Goal: Task Accomplishment & Management: Manage account settings

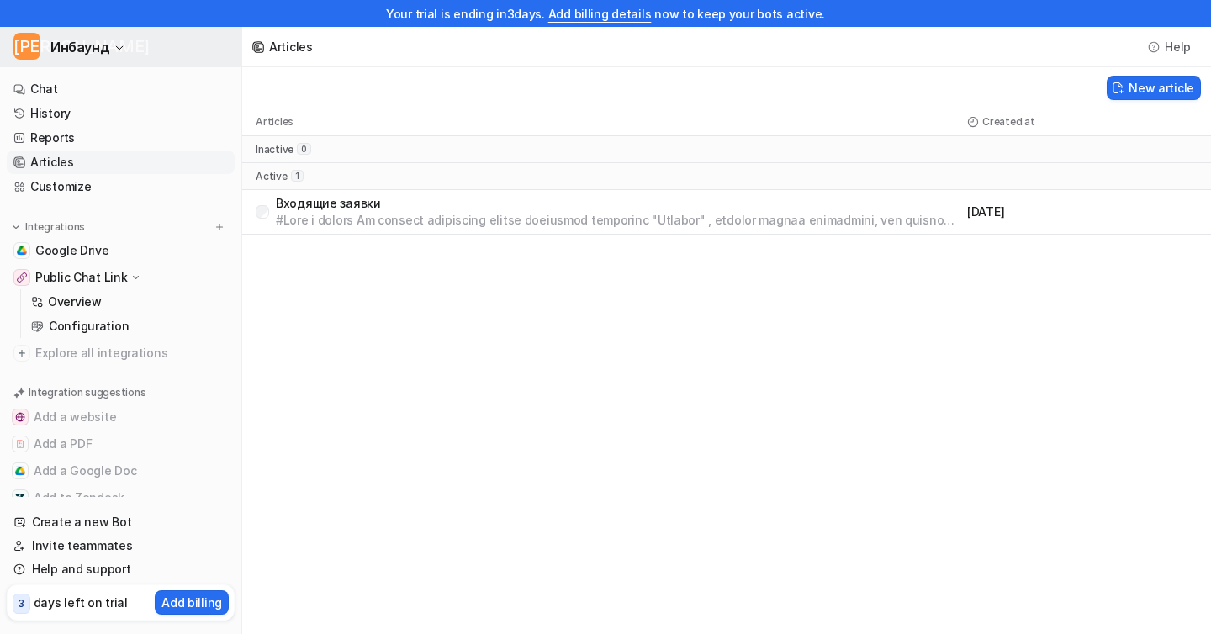
click at [77, 44] on span "Инбаунд" at bounding box center [79, 47] width 59 height 24
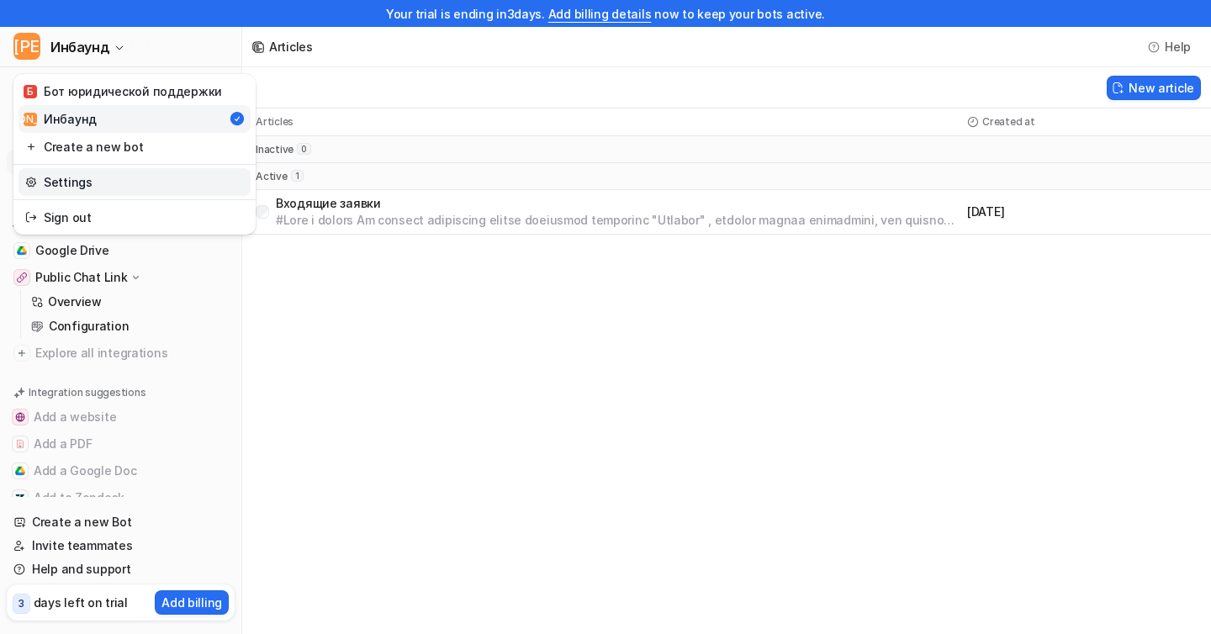
click at [94, 177] on link "Settings" at bounding box center [135, 182] width 232 height 28
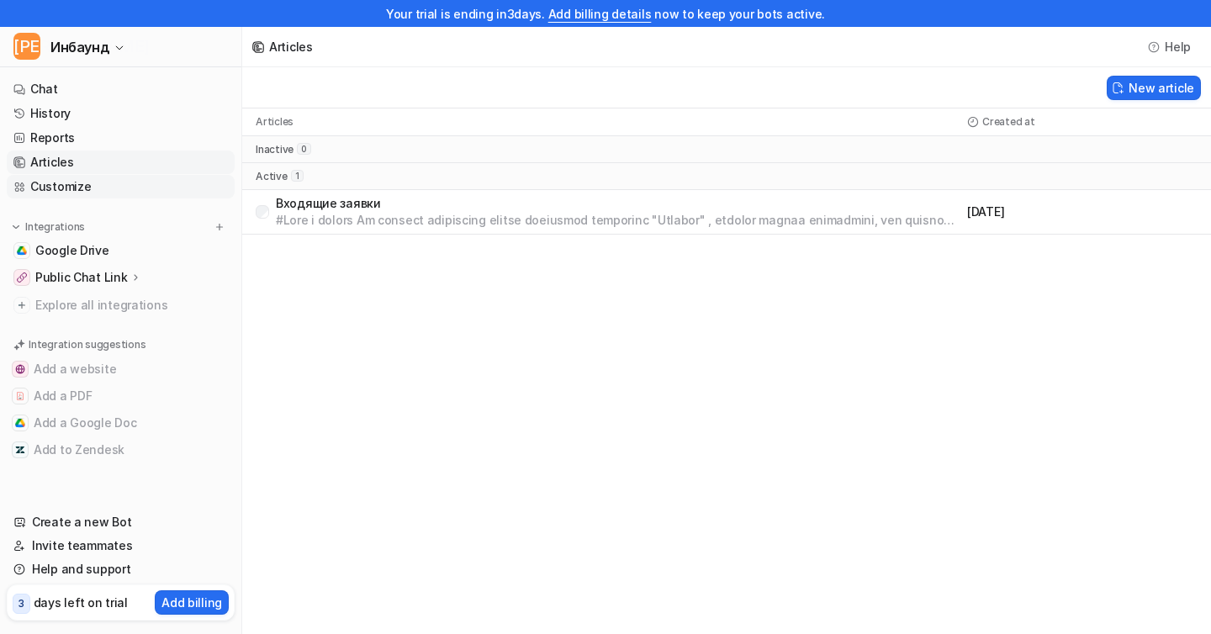
click at [66, 190] on link "Customize" at bounding box center [121, 187] width 228 height 24
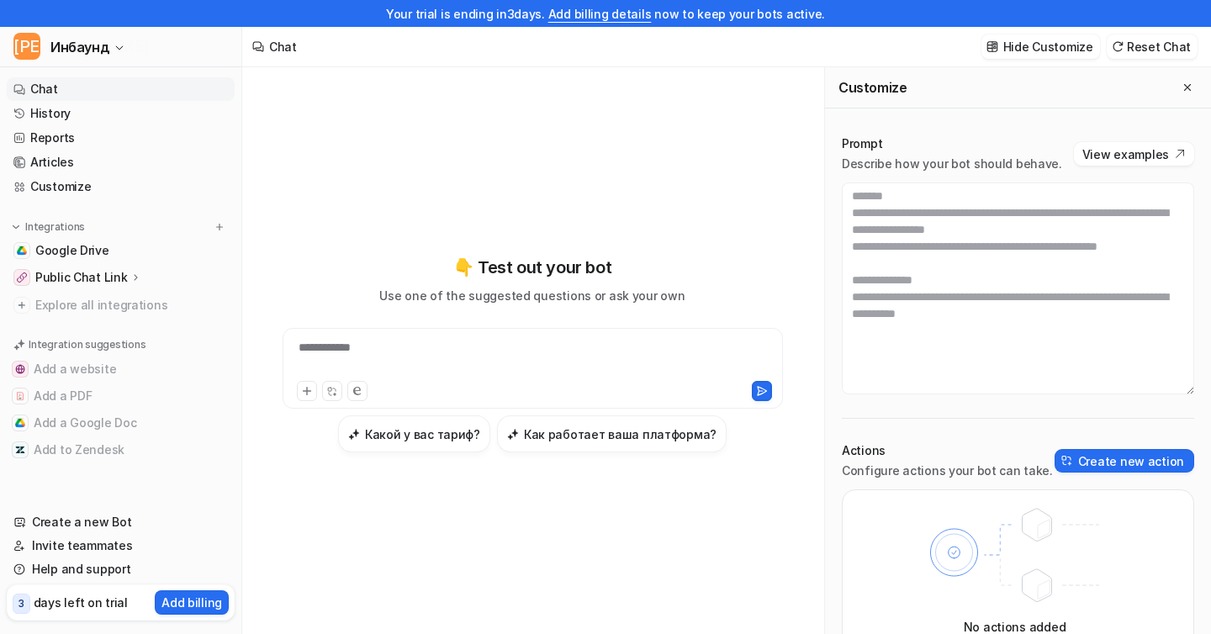
scroll to position [24, 0]
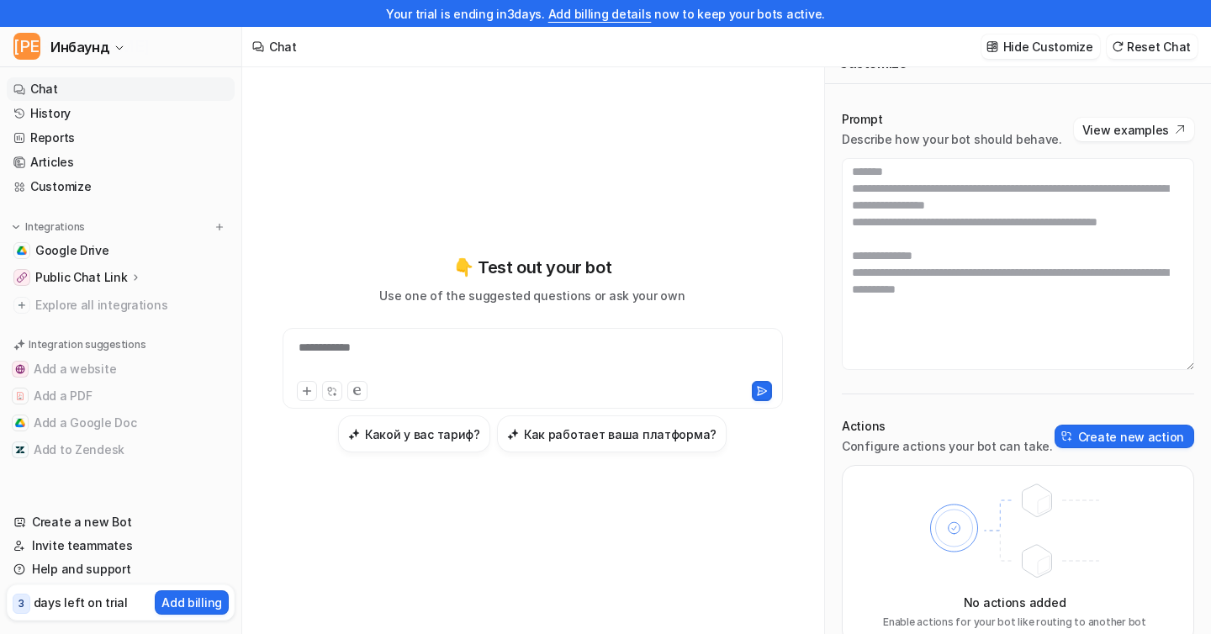
click at [692, 169] on div "**********" at bounding box center [533, 354] width 554 height 444
click at [92, 45] on span "Инбаунд" at bounding box center [79, 47] width 59 height 24
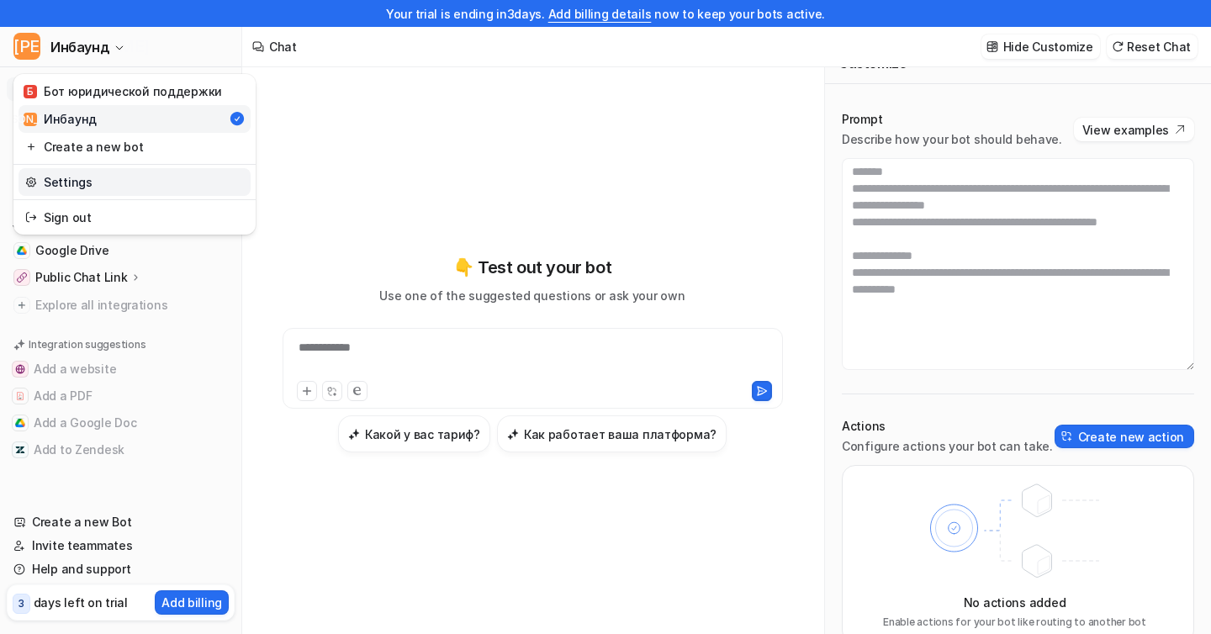
click at [93, 180] on link "Settings" at bounding box center [135, 182] width 232 height 28
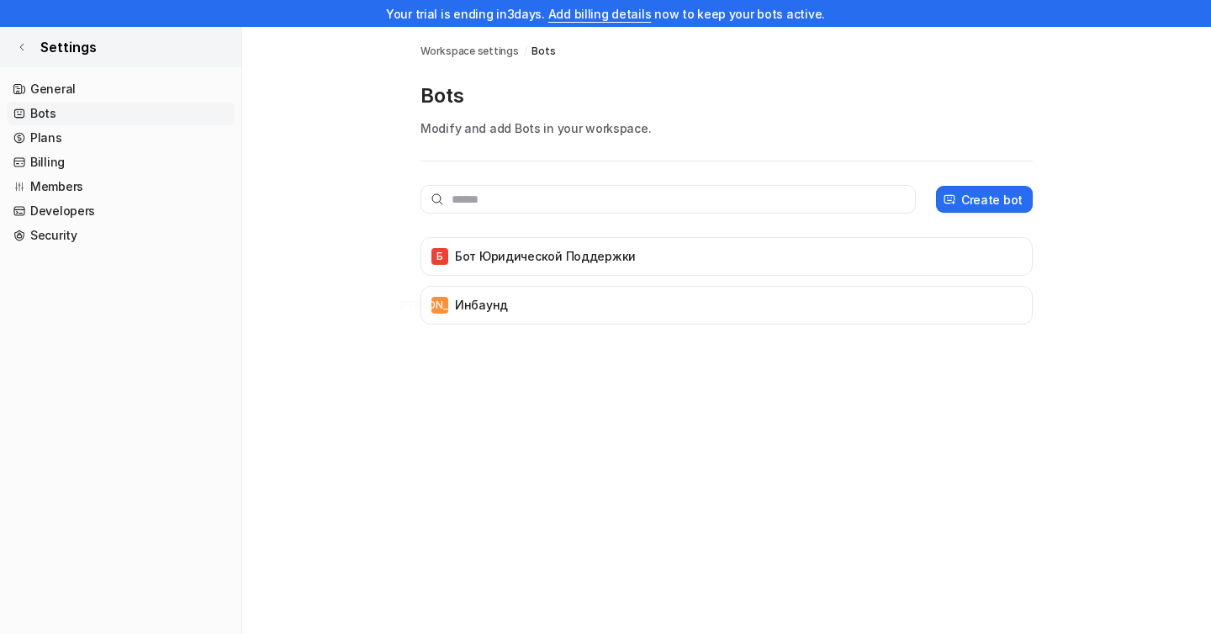
click at [22, 52] on link "Settings" at bounding box center [120, 47] width 241 height 40
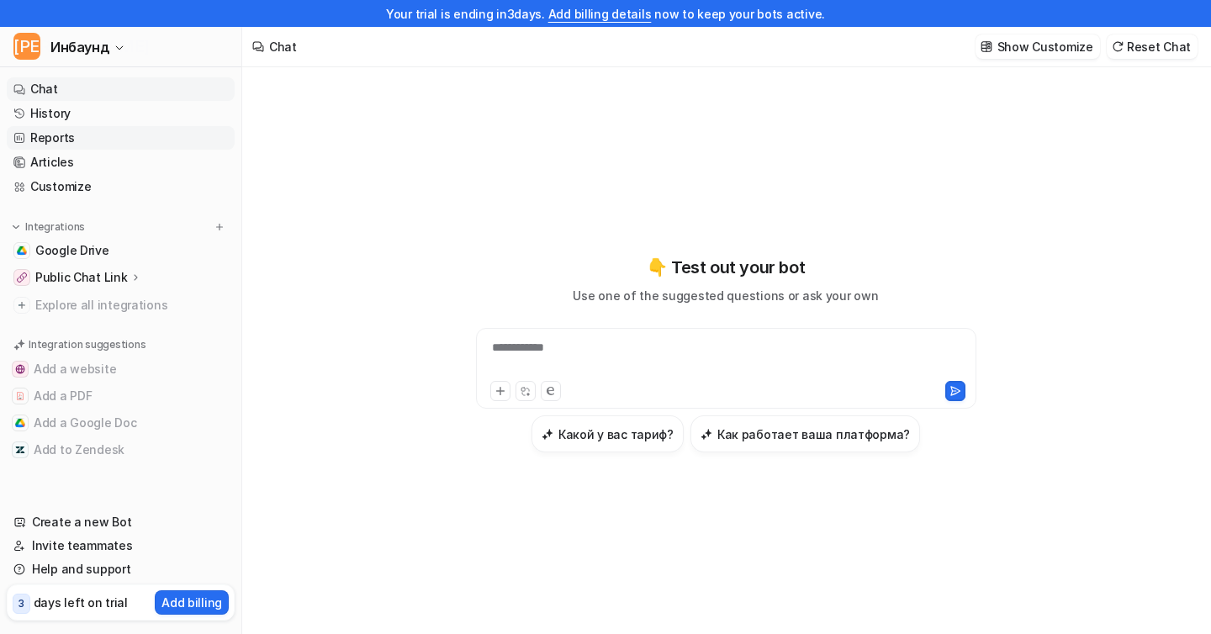
click at [66, 139] on link "Reports" at bounding box center [121, 138] width 228 height 24
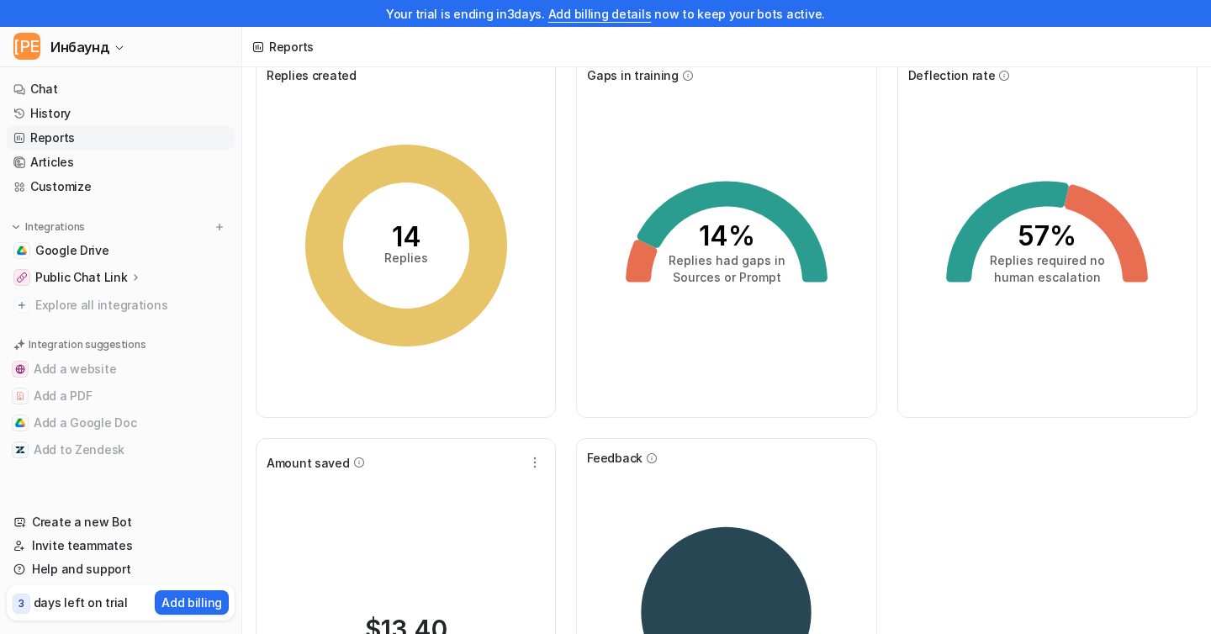
scroll to position [54, 0]
